Goal: Communication & Community: Participate in discussion

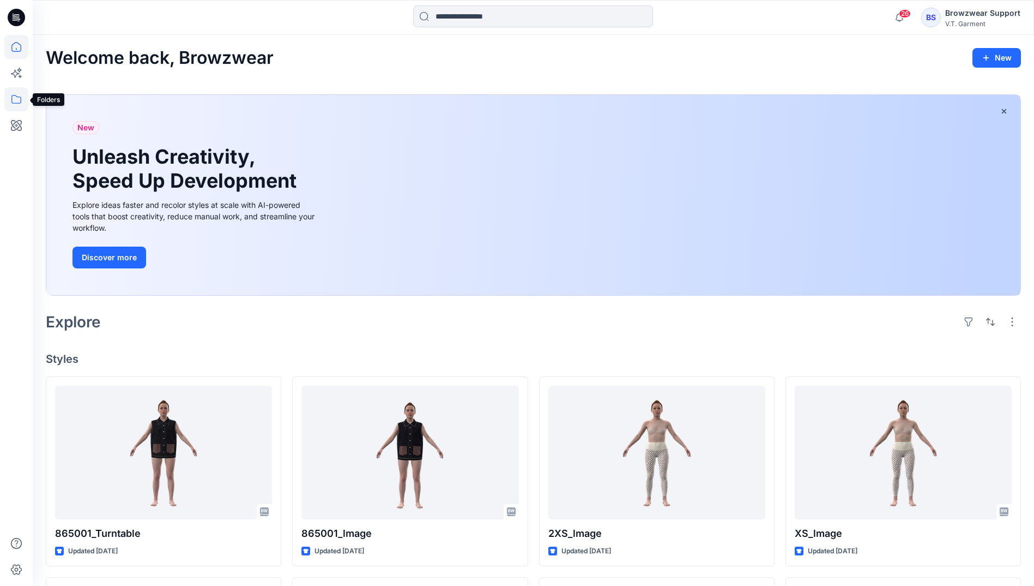
click at [14, 99] on icon at bounding box center [16, 99] width 24 height 24
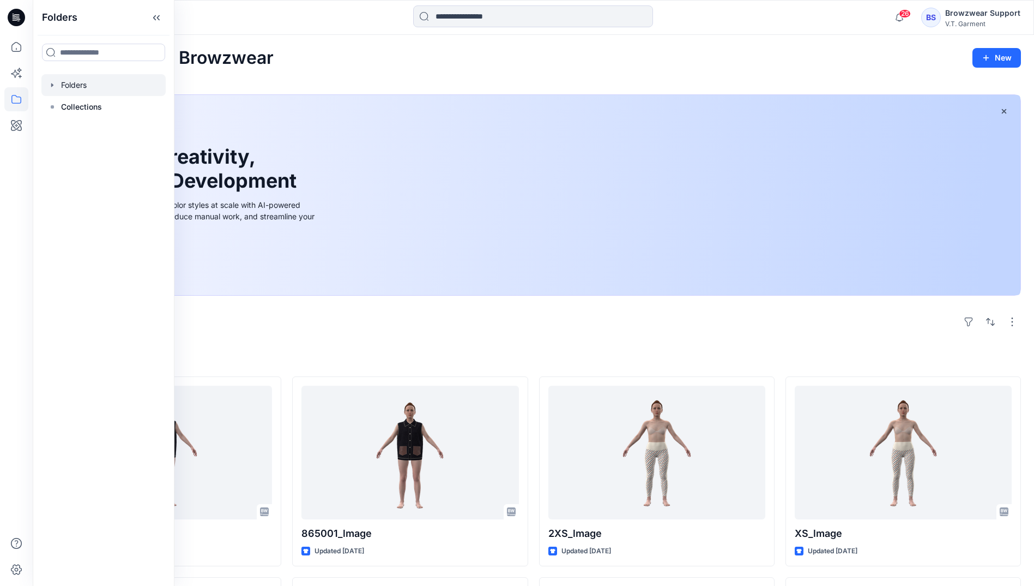
click at [78, 91] on div at bounding box center [103, 85] width 124 height 22
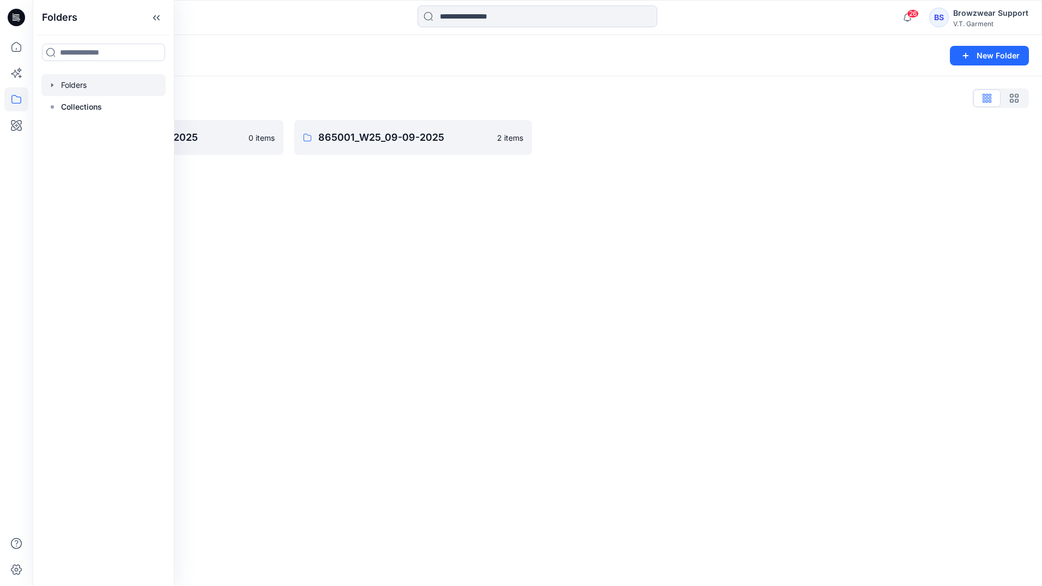
click at [463, 258] on div "Folders New Folder Folders List 831025P_W25_01/09/2025 0 items 865001_W25_09-09…" at bounding box center [538, 310] width 1010 height 551
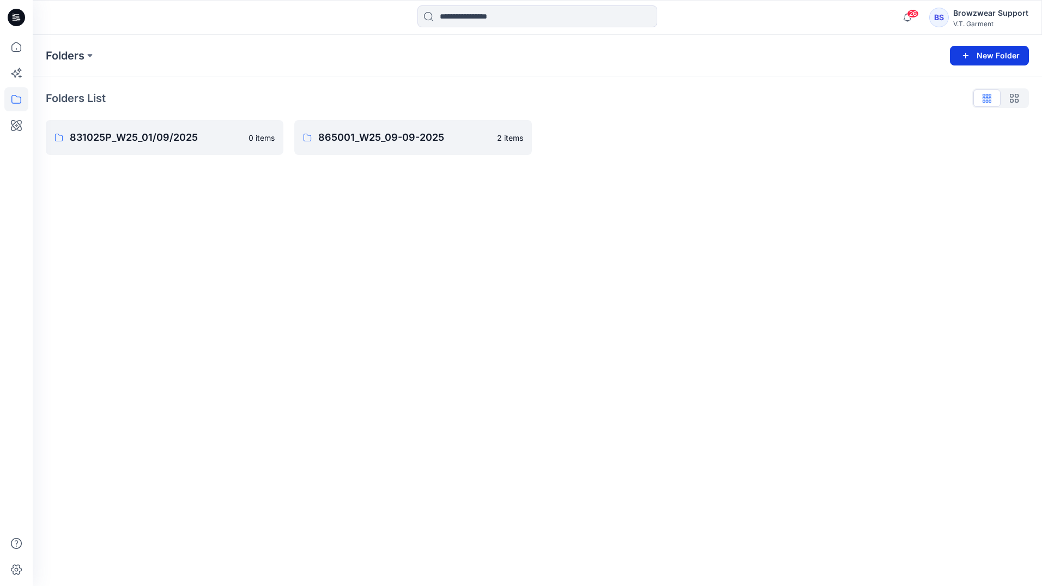
click at [997, 62] on button "New Folder" at bounding box center [989, 56] width 79 height 20
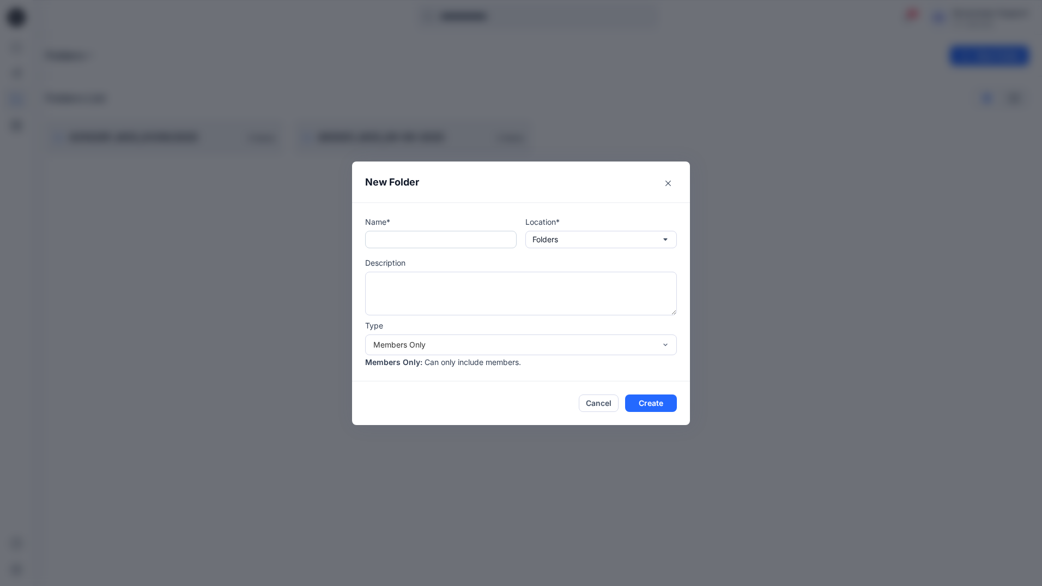
click at [471, 233] on input "text" at bounding box center [441, 239] width 152 height 17
type input "****"
click at [487, 194] on header "New Folder" at bounding box center [521, 181] width 338 height 41
click at [648, 408] on button "Create" at bounding box center [651, 402] width 52 height 17
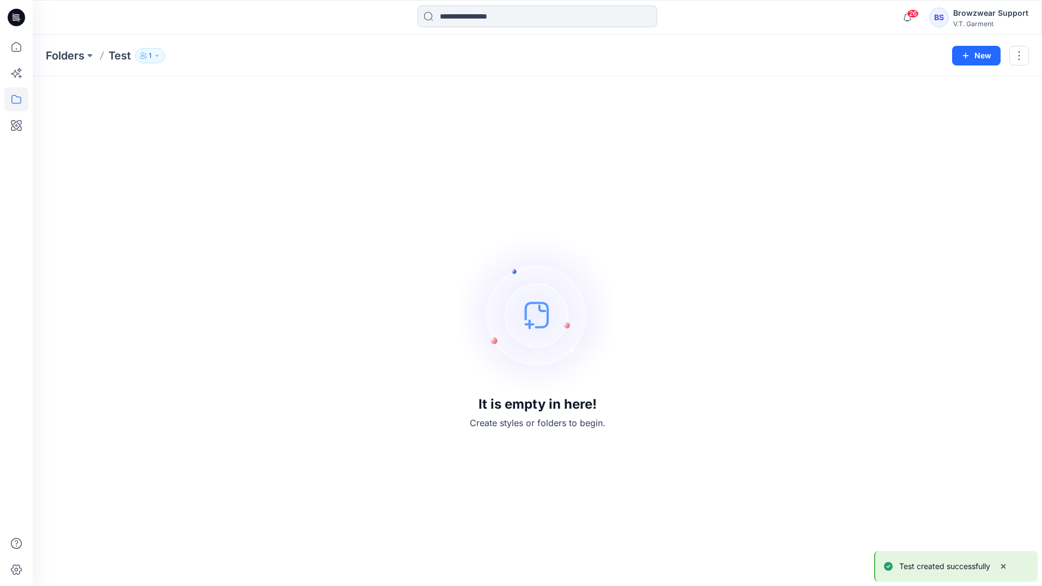
click at [155, 49] on button "1" at bounding box center [150, 55] width 30 height 15
click at [502, 162] on div "It is empty in here! Create styles or folders to begin." at bounding box center [538, 330] width 984 height 483
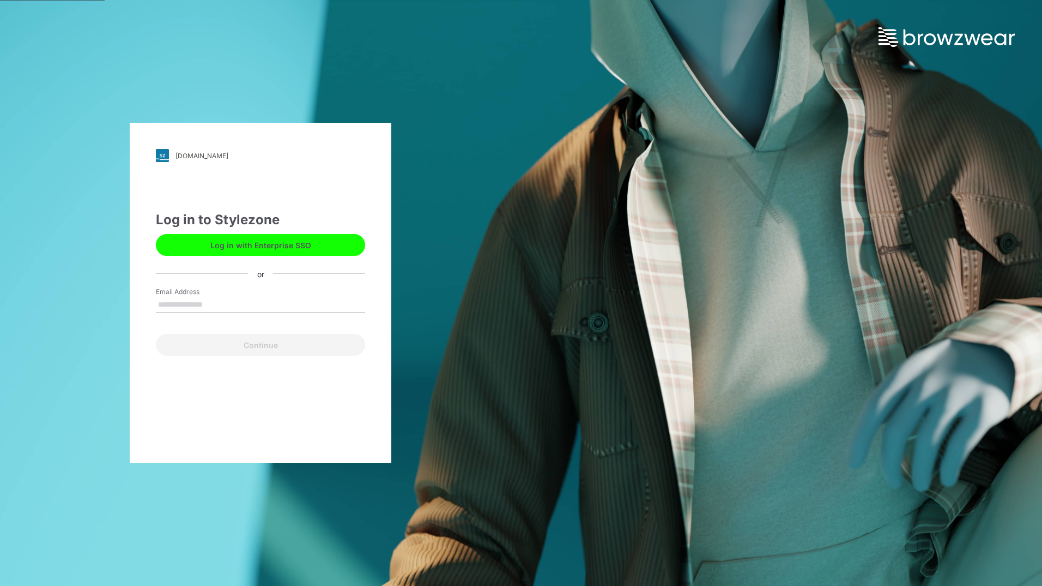
click at [270, 246] on button "Log in with Enterprise SSO" at bounding box center [260, 245] width 209 height 22
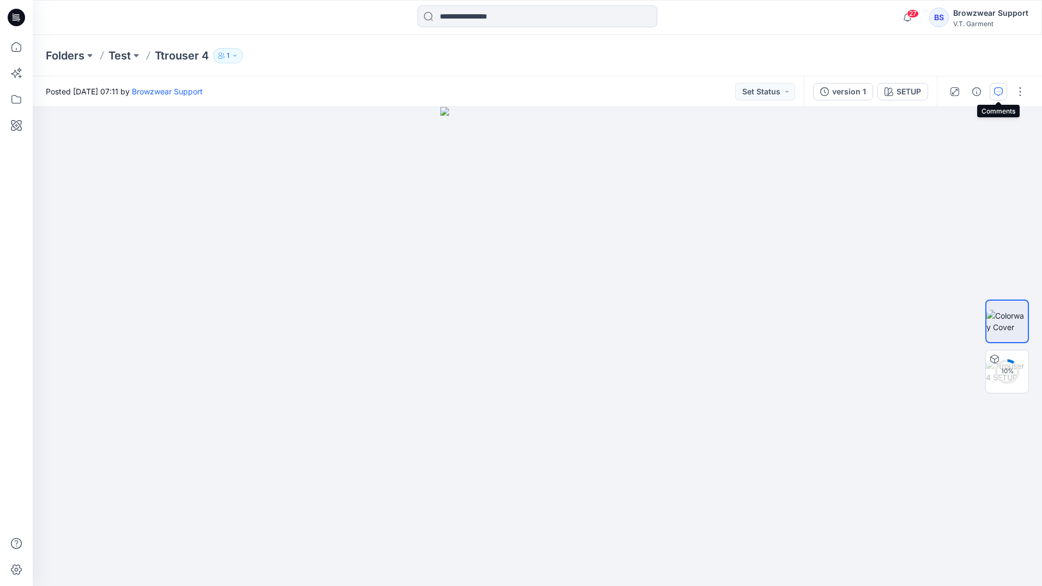
click at [1001, 91] on icon "button" at bounding box center [999, 91] width 9 height 9
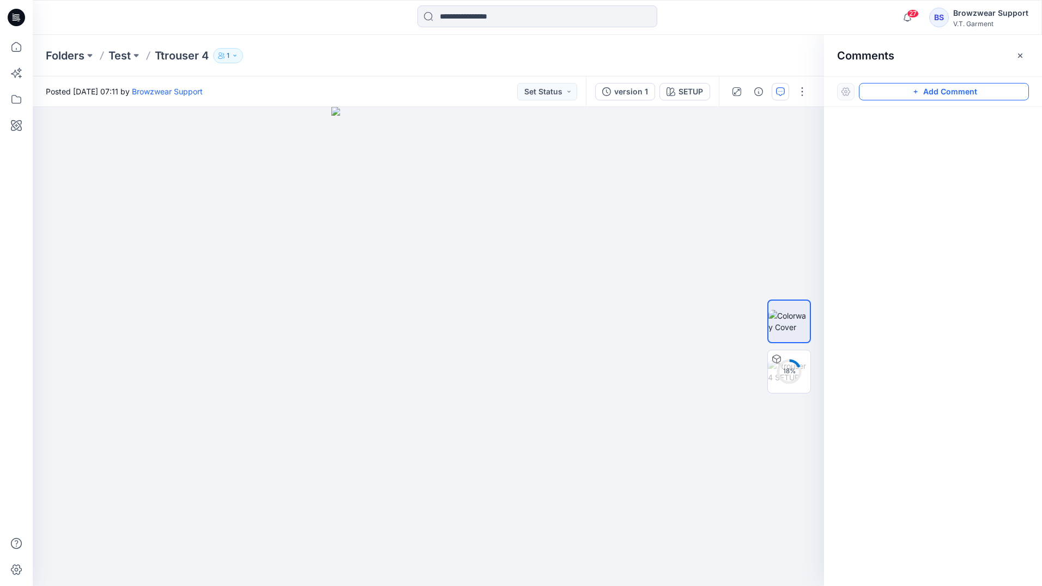
click at [914, 91] on icon "button" at bounding box center [916, 91] width 9 height 9
click at [483, 466] on div "1" at bounding box center [429, 346] width 792 height 479
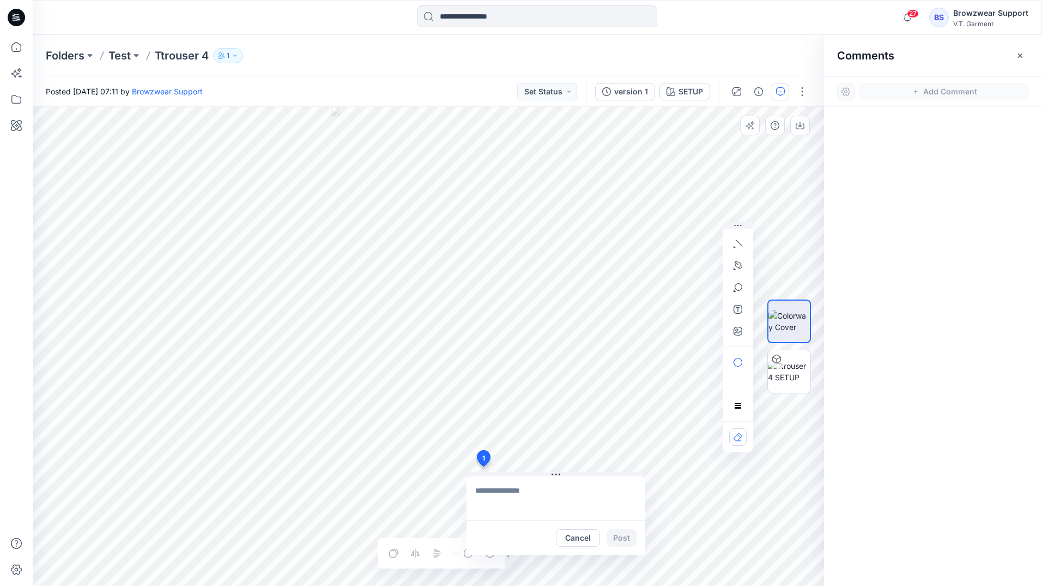
click at [510, 483] on textarea at bounding box center [556, 498] width 179 height 44
type textarea "**********"
click at [628, 535] on button "Post" at bounding box center [622, 537] width 30 height 17
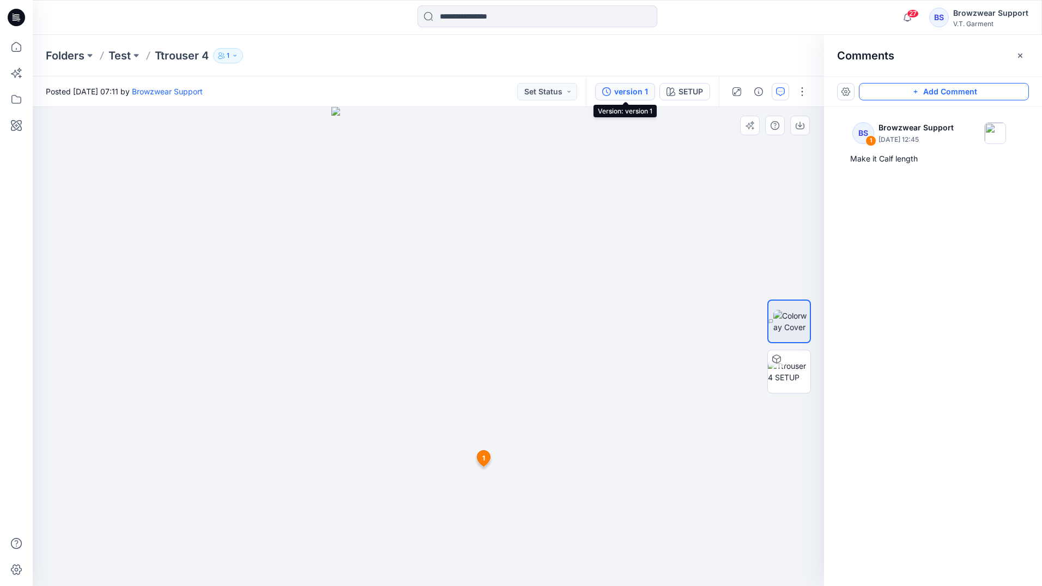
click at [626, 88] on div "version 1" at bounding box center [631, 92] width 34 height 12
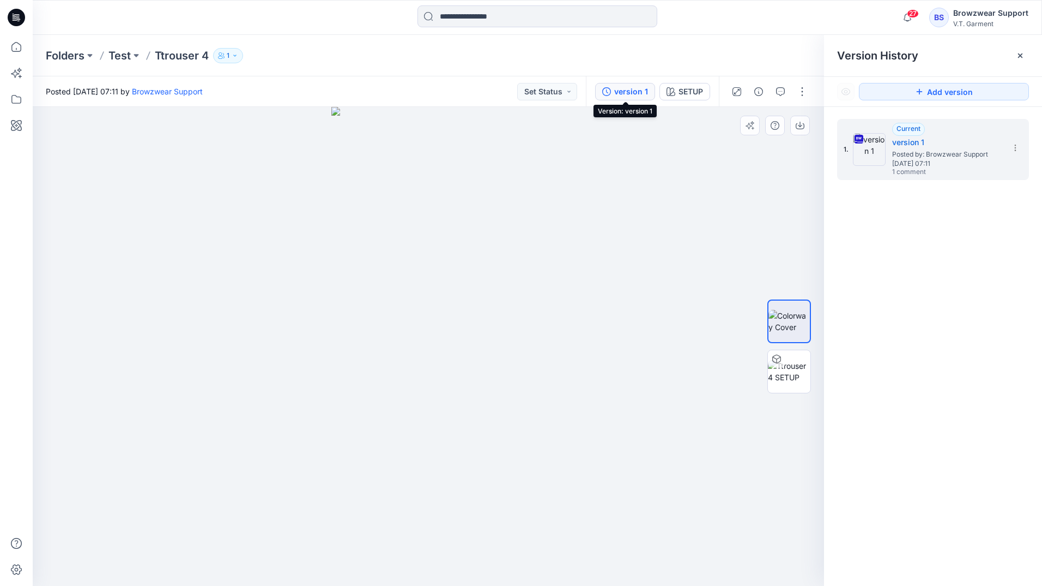
click at [624, 88] on div "version 1" at bounding box center [631, 92] width 34 height 12
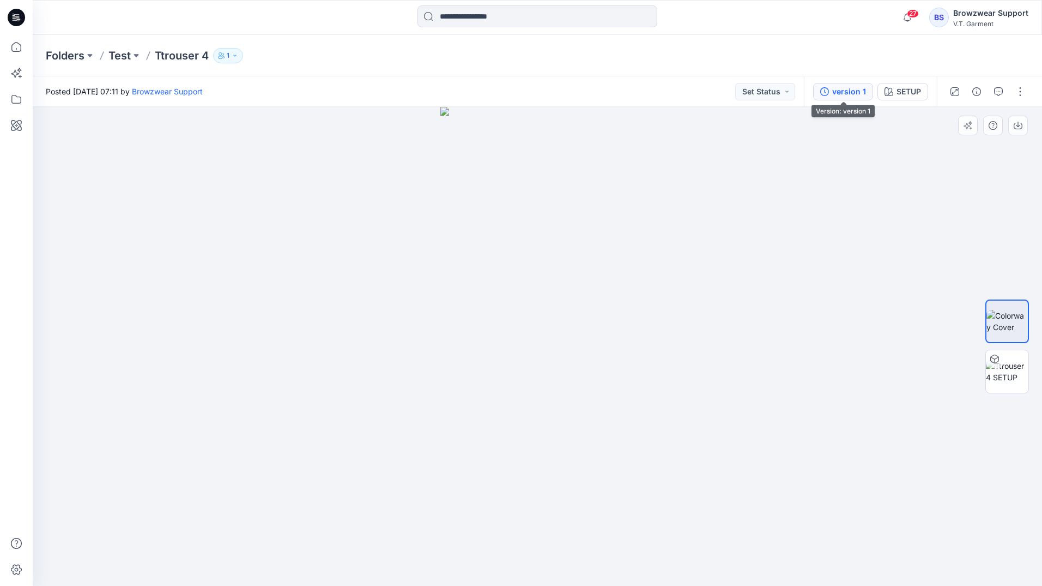
click at [839, 94] on div "version 1" at bounding box center [850, 92] width 34 height 12
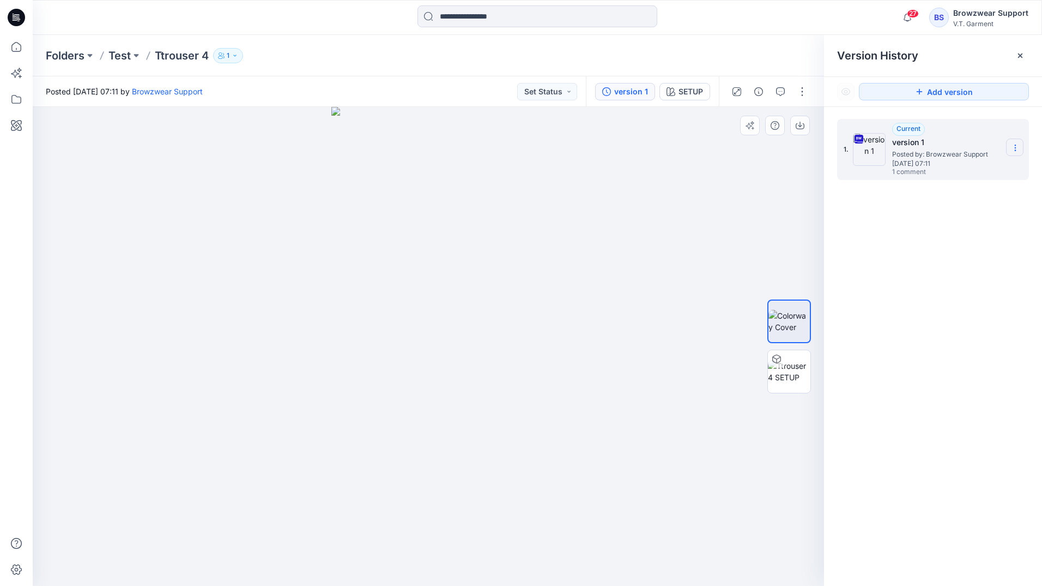
click at [1015, 148] on icon at bounding box center [1015, 147] width 9 height 9
click at [843, 177] on div "1. Current version 1 Posted by: Browzwear Support Wednesday, September 17, 2025…" at bounding box center [933, 149] width 192 height 61
click at [1014, 149] on icon at bounding box center [1015, 147] width 9 height 9
click at [873, 268] on div "1. Current version 1 Posted by: Browzwear Support Wednesday, September 17, 2025…" at bounding box center [933, 354] width 218 height 495
click at [1018, 147] on icon at bounding box center [1015, 147] width 9 height 9
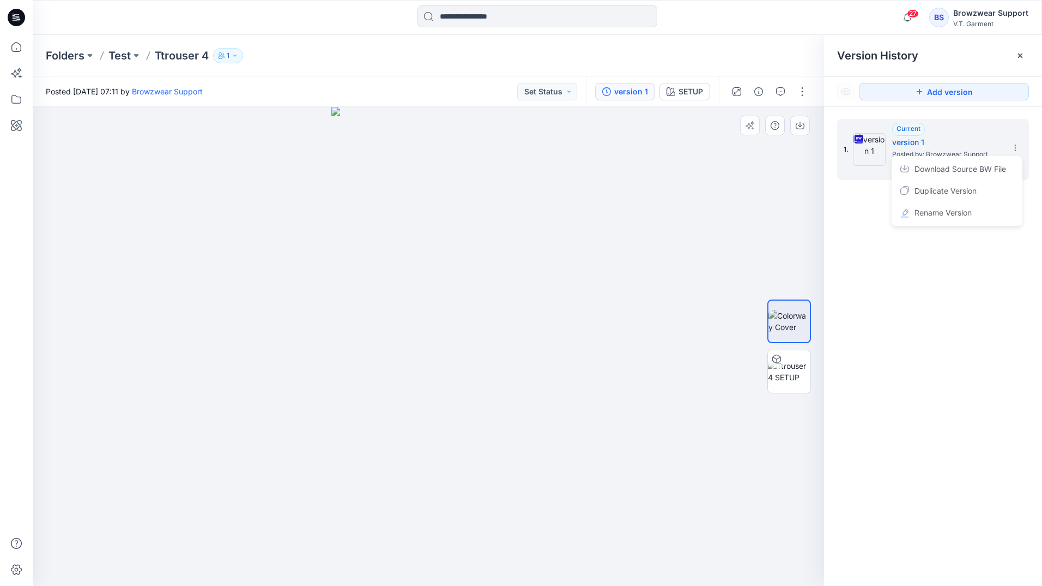
click at [726, 528] on div at bounding box center [429, 346] width 792 height 479
click at [730, 527] on div at bounding box center [429, 346] width 792 height 479
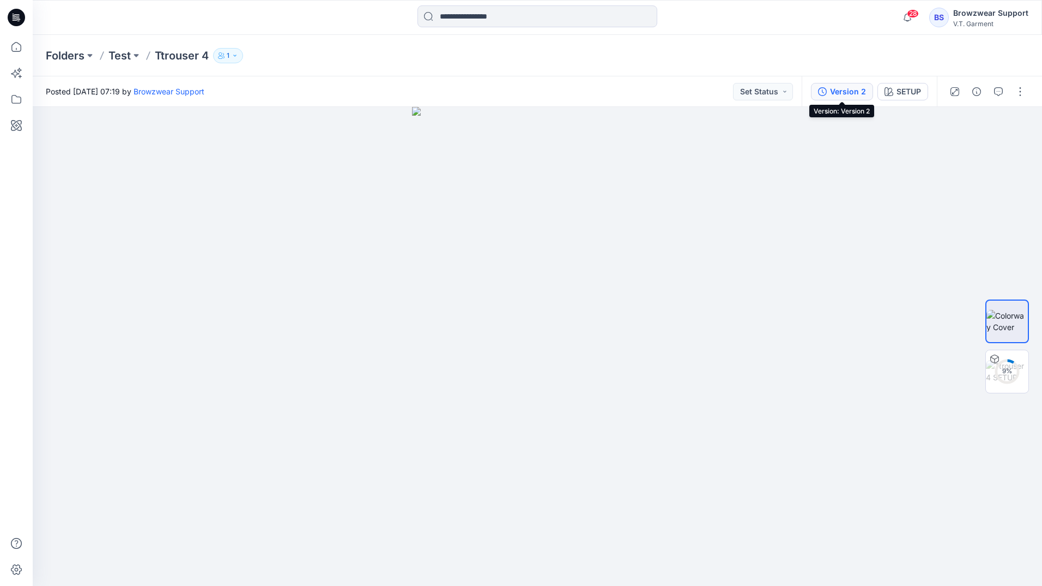
click at [848, 92] on div "Version 2" at bounding box center [848, 92] width 36 height 12
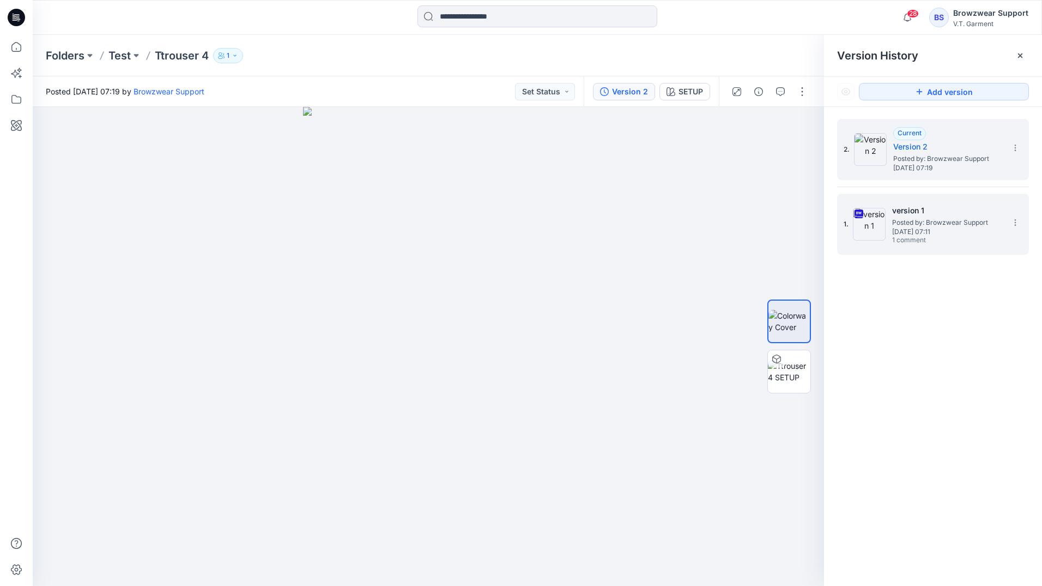
click at [943, 230] on span "[DATE] 07:11" at bounding box center [947, 232] width 109 height 8
click at [950, 156] on span "Posted by: Browzwear Support" at bounding box center [948, 158] width 109 height 11
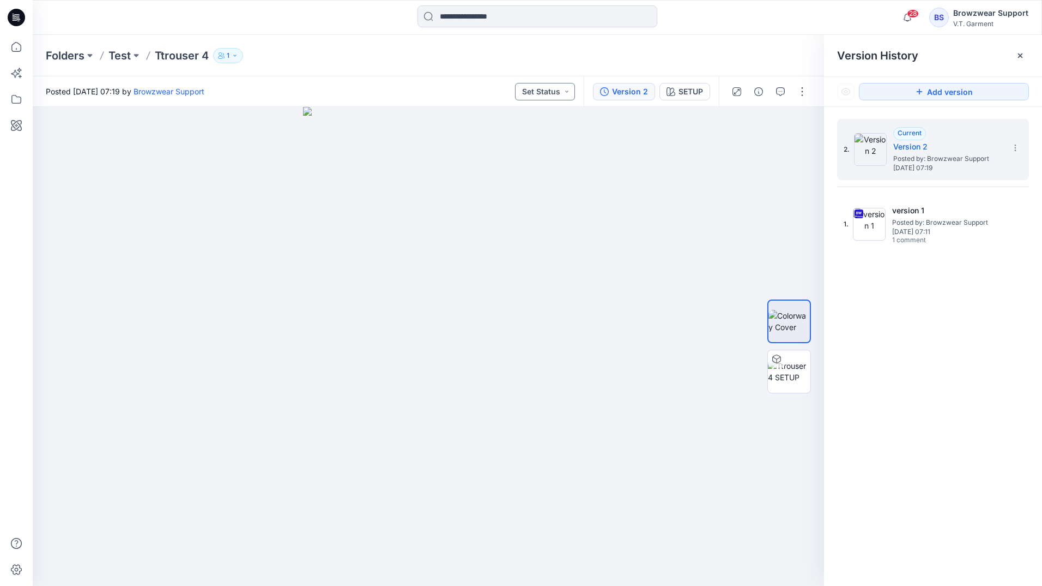
click at [564, 92] on button "Set Status" at bounding box center [545, 91] width 60 height 17
click at [490, 82] on div "Posted [DATE] 07:19 by Browzwear Support Set Status Set Status Accepted Rejected" at bounding box center [308, 91] width 551 height 30
click at [23, 51] on icon at bounding box center [16, 47] width 24 height 24
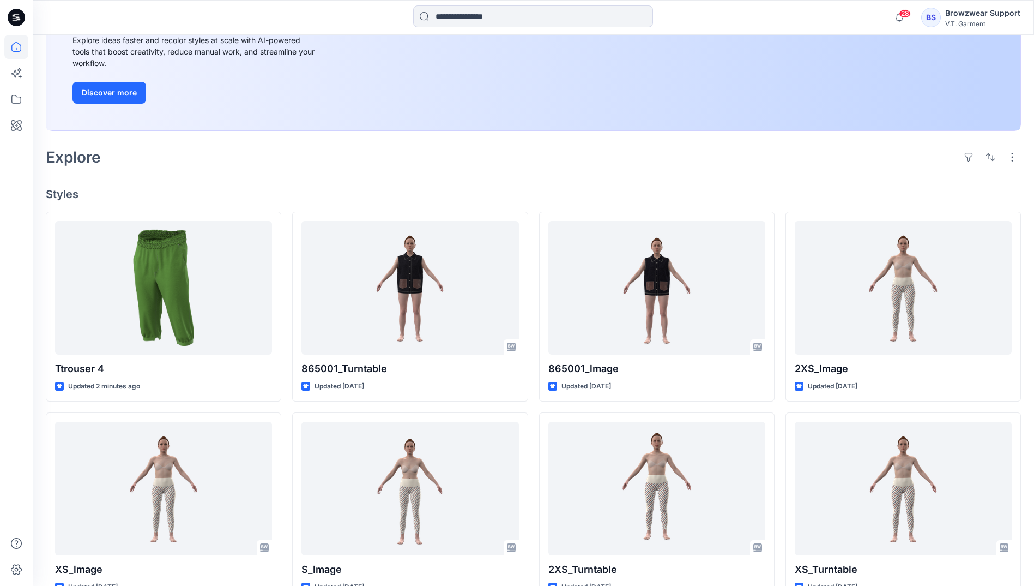
scroll to position [138, 0]
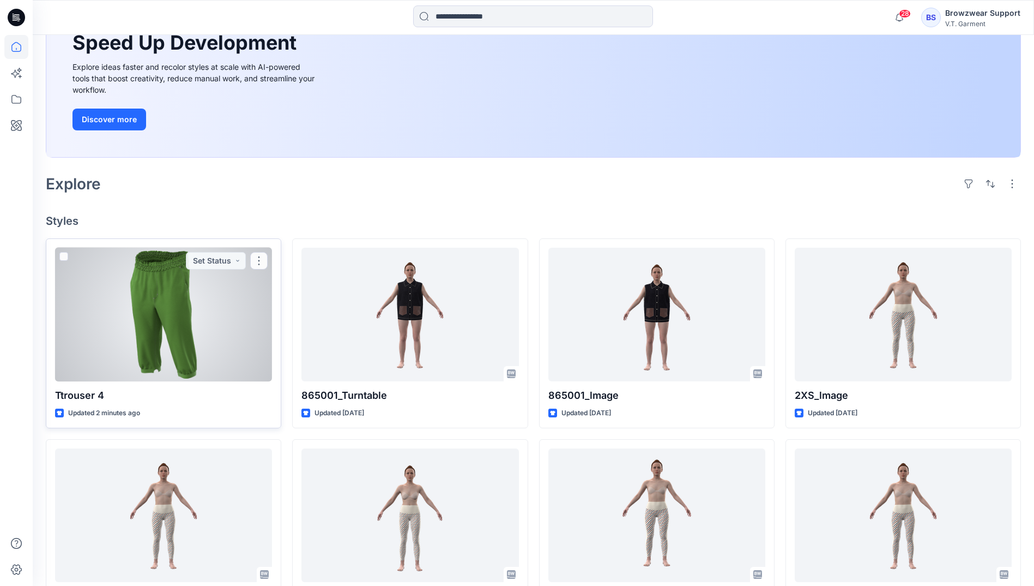
click at [177, 311] on div at bounding box center [163, 315] width 217 height 134
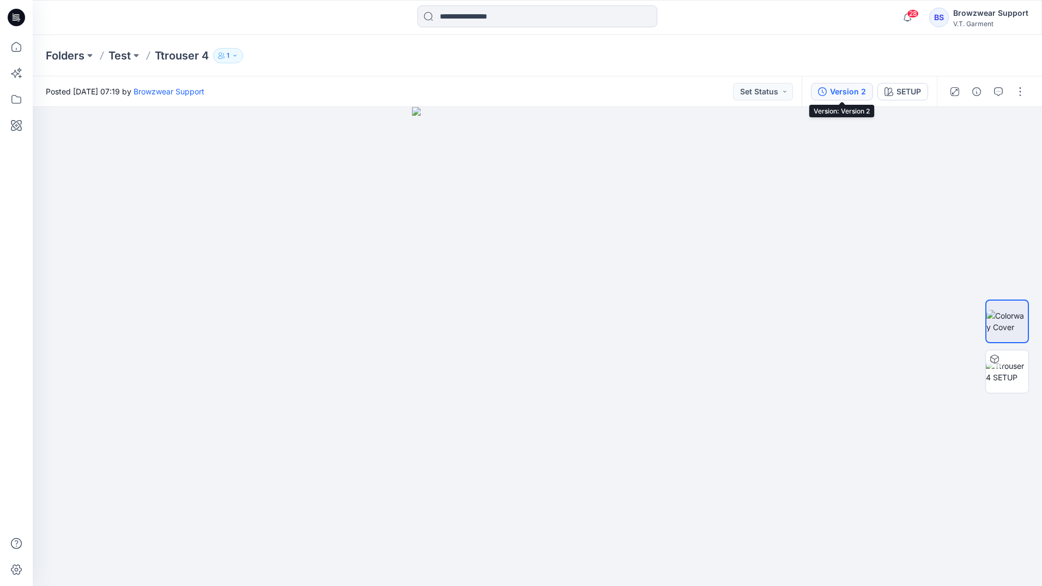
click at [834, 94] on div "Version 2" at bounding box center [848, 92] width 36 height 12
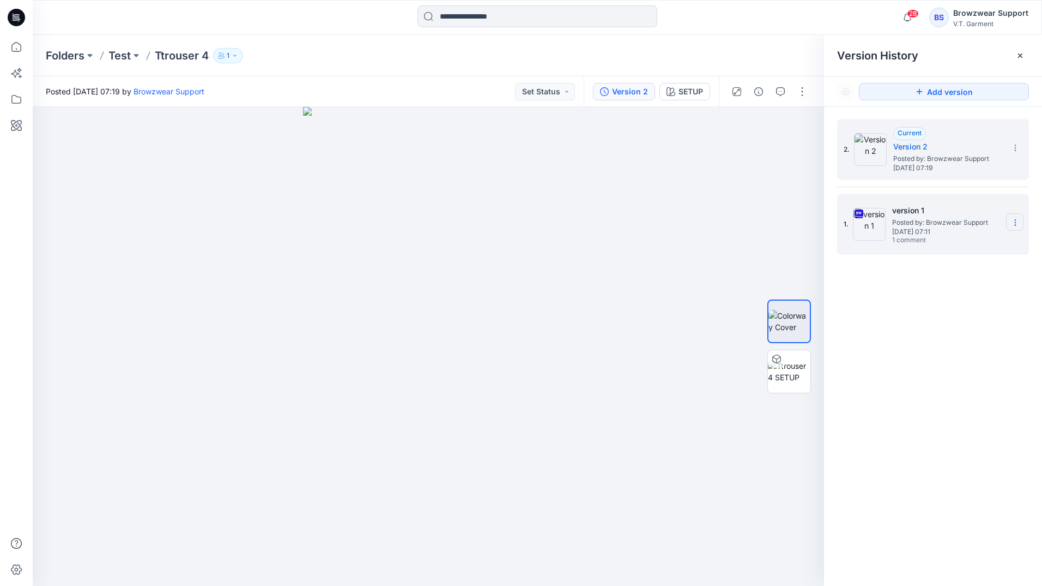
click at [1017, 221] on icon at bounding box center [1015, 222] width 9 height 9
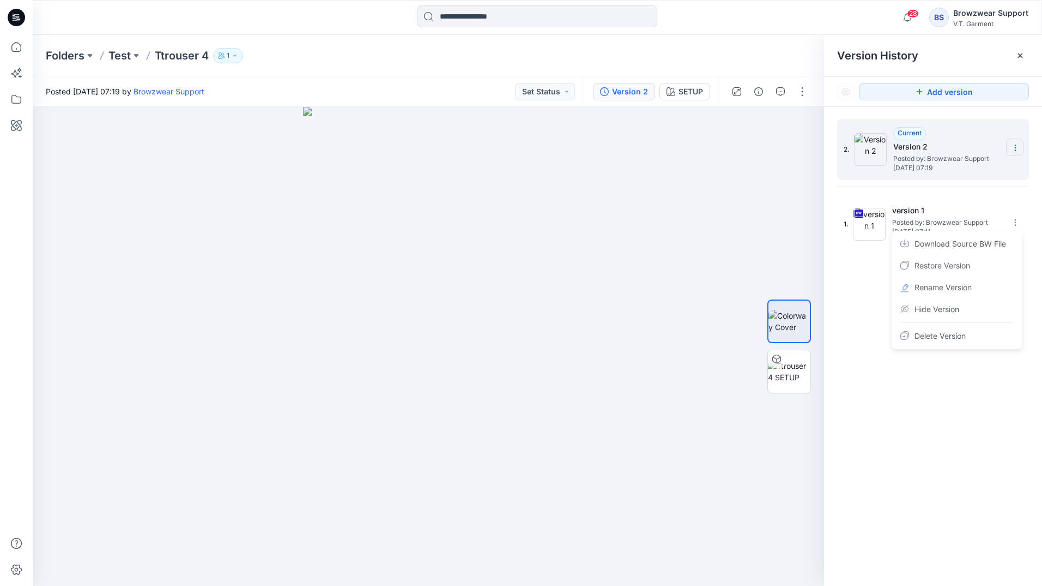
click at [1017, 144] on icon at bounding box center [1015, 147] width 9 height 9
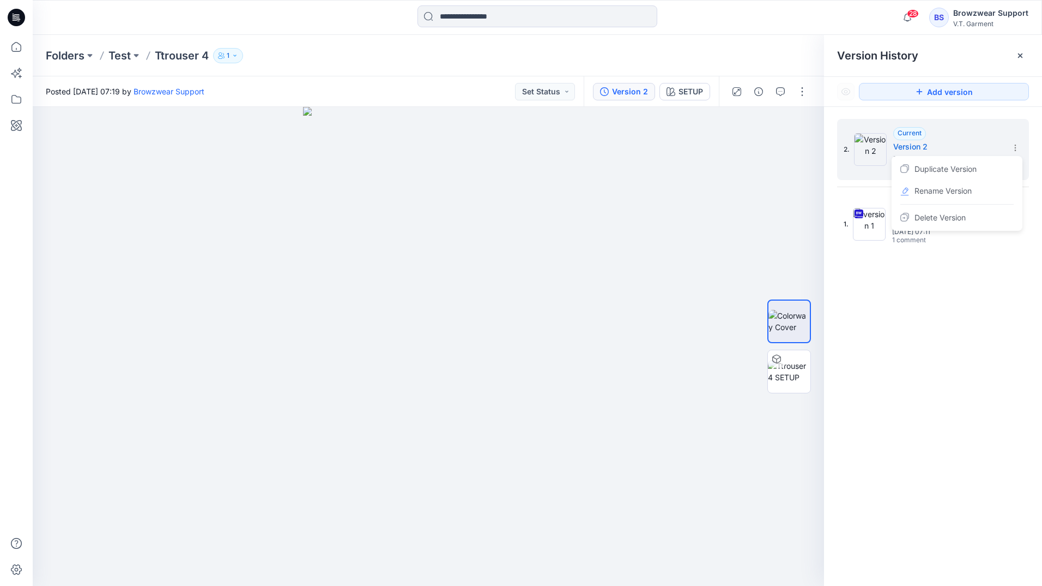
click at [858, 318] on div "2. Current Version 2 Posted by: Browzwear Support [DATE] 07:19 Duplicate Versio…" at bounding box center [933, 354] width 218 height 495
click at [11, 44] on icon at bounding box center [16, 47] width 24 height 24
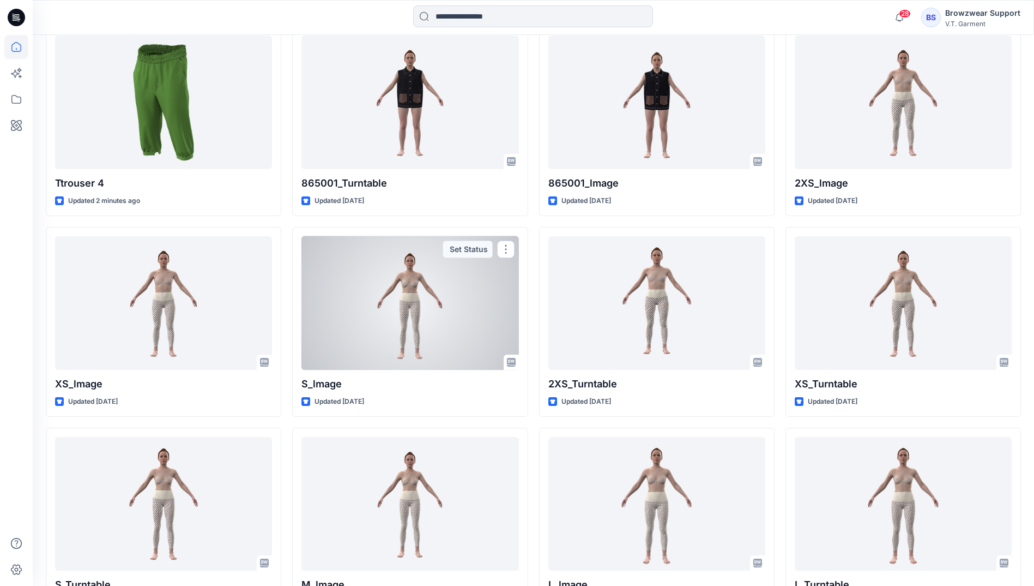
scroll to position [351, 0]
